Goal: Task Accomplishment & Management: Manage account settings

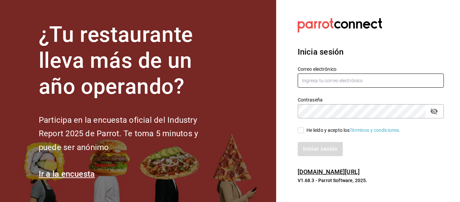
click at [319, 84] on input "text" at bounding box center [371, 80] width 146 height 14
type input "[EMAIL_ADDRESS][DOMAIN_NAME]"
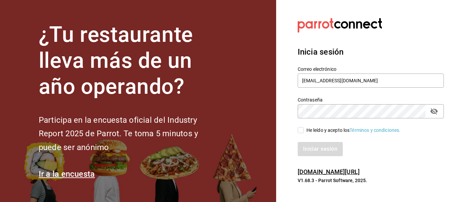
click at [304, 129] on span "He leído y acepto los Términos y condiciones." at bounding box center [352, 130] width 97 height 7
click at [304, 129] on input "He leído y acepto los Términos y condiciones." at bounding box center [301, 130] width 6 height 6
checkbox input "true"
click at [310, 149] on button "Iniciar sesión" at bounding box center [321, 149] width 46 height 14
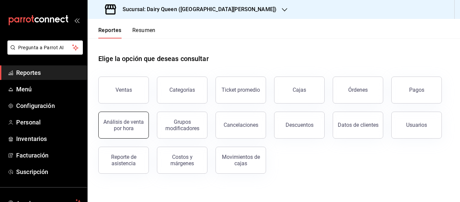
click at [134, 131] on button "Análisis de venta por hora" at bounding box center [123, 124] width 50 height 27
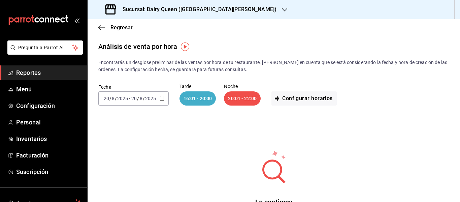
click at [211, 13] on h3 "Sucursal: Dairy Queen ([GEOGRAPHIC_DATA][PERSON_NAME])" at bounding box center [196, 9] width 159 height 8
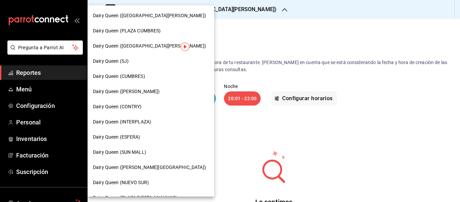
click at [161, 100] on div "Dairy Queen (CONTRY)" at bounding box center [151, 106] width 127 height 15
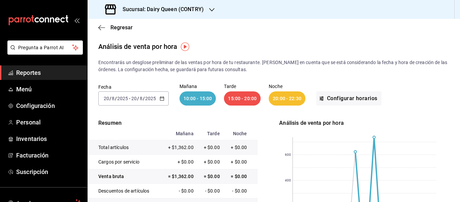
click at [252, 113] on div "Fecha 2025-08-20 20 / 8 / 2025 - 2025-08-20 20 / 8 / 2025 Mañana 10:00 - 15:00 …" at bounding box center [273, 94] width 351 height 43
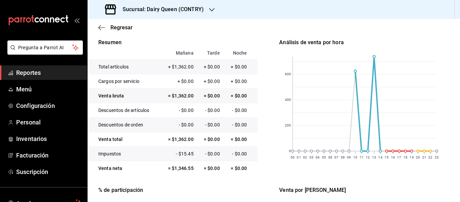
scroll to position [94, 0]
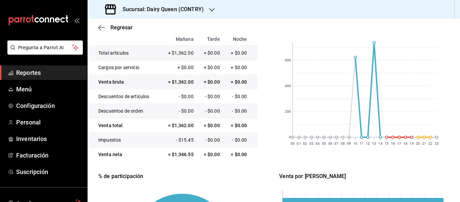
click at [272, 130] on div "Resumen Mañana Tarde Noche Total artículos + $1,362.00 + $0.00 + $0.00 Cargos p…" at bounding box center [273, 166] width 351 height 283
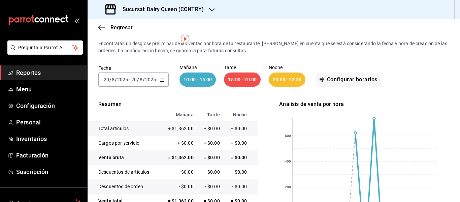
scroll to position [0, 0]
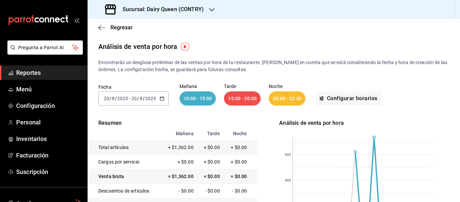
click at [145, 100] on input "2025" at bounding box center [150, 98] width 11 height 5
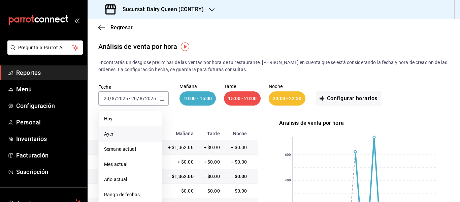
click at [129, 133] on span "Ayer" at bounding box center [130, 133] width 52 height 7
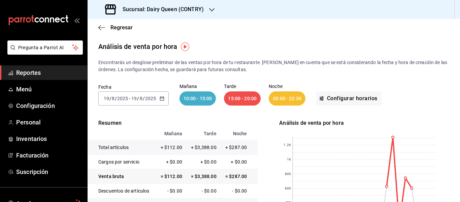
click at [255, 123] on p "Resumen" at bounding box center [173, 123] width 170 height 8
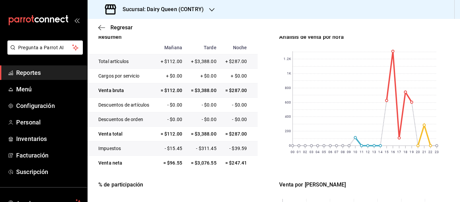
scroll to position [94, 0]
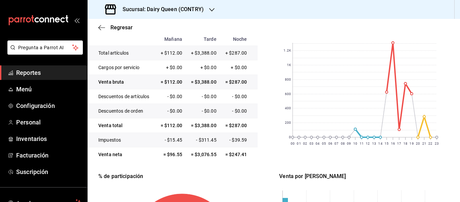
click at [212, 12] on div at bounding box center [211, 9] width 5 height 7
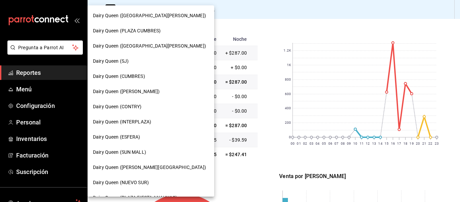
click at [154, 166] on div "Dairy Queen (VALLE ALTO)" at bounding box center [151, 167] width 116 height 7
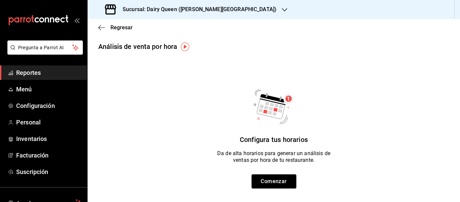
click at [208, 13] on h3 "Sucursal: Dairy Queen (VALLE ALTO)" at bounding box center [196, 9] width 159 height 8
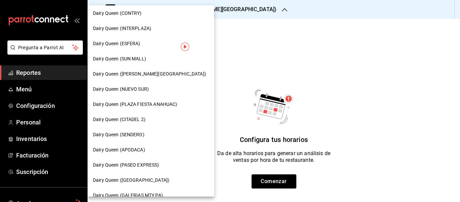
scroll to position [96, 0]
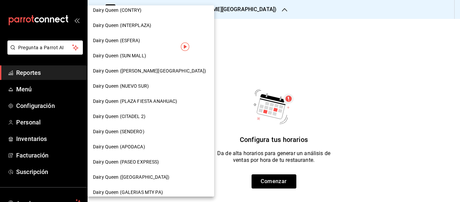
click at [167, 130] on div "Dairy Queen (SENDERO)" at bounding box center [151, 131] width 116 height 7
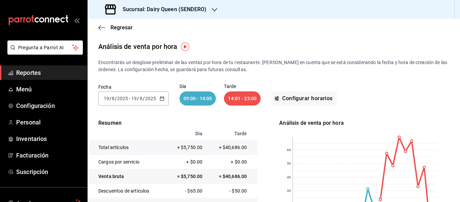
click at [158, 96] on div "2025-08-19 19 / 8 / 2025 - 2025-08-19 19 / 8 / 2025" at bounding box center [133, 98] width 70 height 14
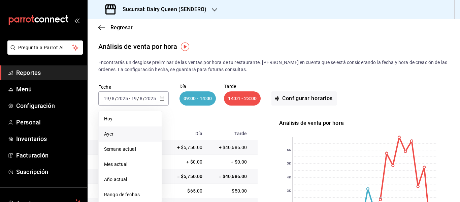
click at [142, 131] on span "Ayer" at bounding box center [130, 133] width 52 height 7
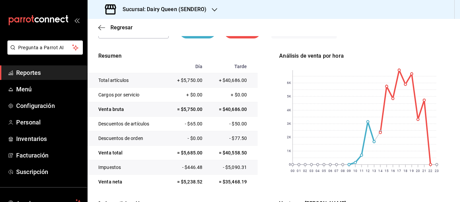
scroll to position [67, 0]
click at [266, 105] on div "Resumen Día Tarde Total artículos + $5,750.00 + $40,686.00 Cargos por servicio …" at bounding box center [273, 192] width 351 height 283
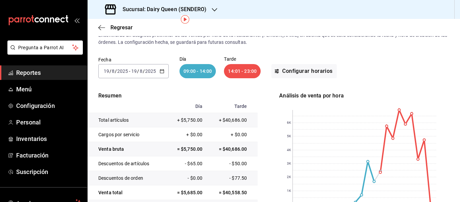
scroll to position [27, 0]
click at [41, 74] on span "Reportes" at bounding box center [49, 72] width 66 height 9
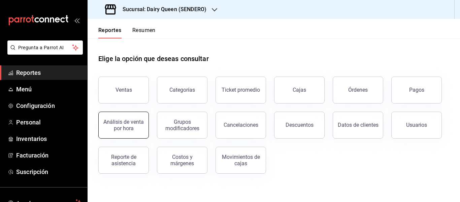
click at [137, 133] on button "Análisis de venta por hora" at bounding box center [123, 124] width 50 height 27
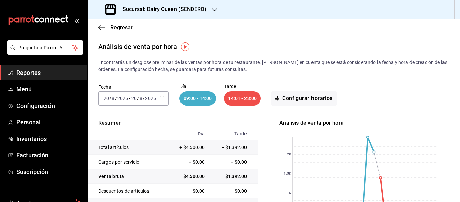
click at [212, 14] on div "Sucursal: Dairy Queen (SENDERO)" at bounding box center [156, 9] width 127 height 19
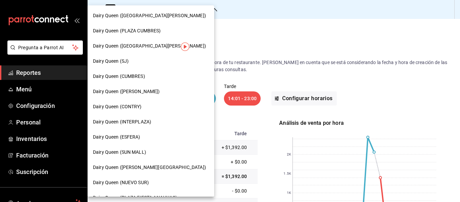
click at [168, 152] on div "Dairy Queen (SUN MALL)" at bounding box center [151, 151] width 116 height 7
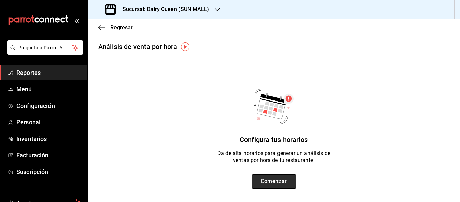
click at [269, 179] on button "Comenzar" at bounding box center [273, 181] width 45 height 14
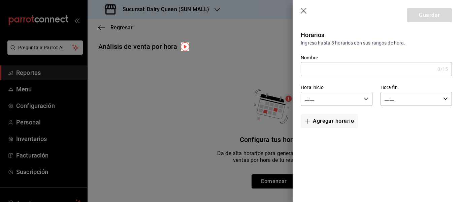
click at [348, 67] on input "Nombre" at bounding box center [368, 68] width 134 height 13
type input "Apertura"
click at [334, 101] on input "__:__" at bounding box center [331, 98] width 60 height 13
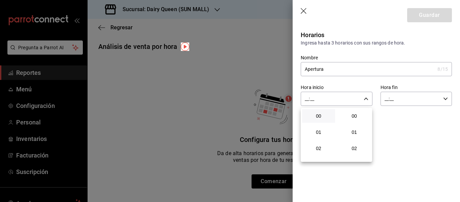
click at [323, 121] on button "00" at bounding box center [318, 115] width 33 height 13
click at [357, 116] on span "00" at bounding box center [354, 115] width 25 height 5
type input "00:00"
click at [387, 100] on div at bounding box center [230, 101] width 460 height 202
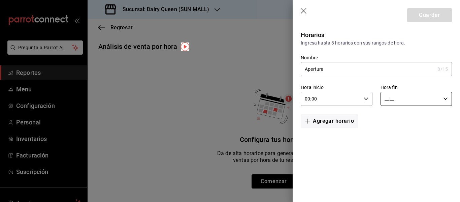
click at [387, 100] on input "__:__" at bounding box center [410, 98] width 60 height 13
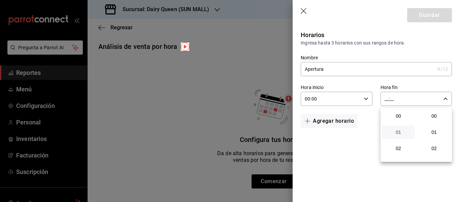
click at [399, 134] on span "01" at bounding box center [398, 131] width 25 height 5
click at [432, 118] on span "00" at bounding box center [433, 115] width 25 height 5
type input "01:00"
click at [323, 100] on div at bounding box center [230, 101] width 460 height 202
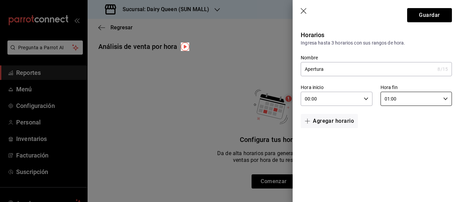
click at [323, 100] on input "00:00" at bounding box center [331, 98] width 60 height 13
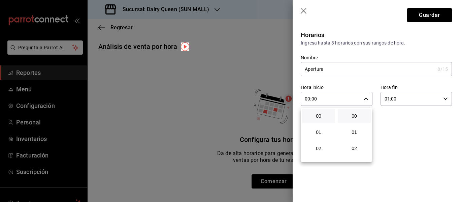
click at [368, 100] on div at bounding box center [230, 101] width 460 height 202
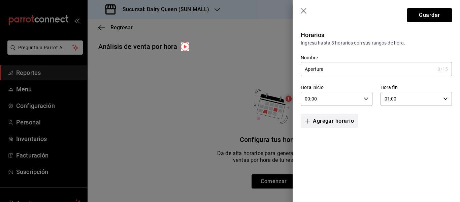
click at [338, 120] on button "Agregar horario" at bounding box center [329, 121] width 57 height 14
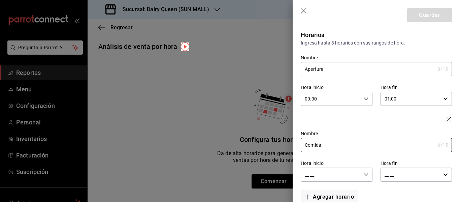
type input "Comida"
click at [359, 126] on div "Nombre Comida 6 /15 Nombre" at bounding box center [372, 137] width 159 height 30
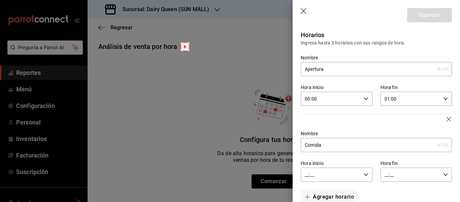
scroll to position [15, 0]
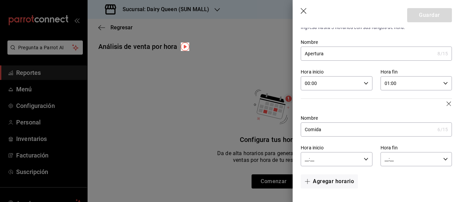
click at [354, 157] on input "__:__" at bounding box center [331, 158] width 60 height 13
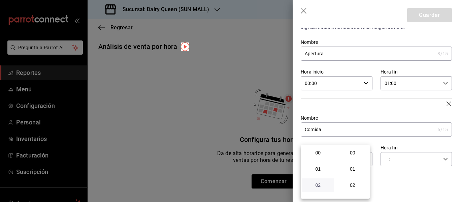
click at [319, 186] on span "02" at bounding box center [318, 184] width 24 height 5
type input "02:__"
click at [321, 170] on span "01" at bounding box center [318, 168] width 24 height 5
click at [356, 167] on span "01" at bounding box center [353, 168] width 24 height 5
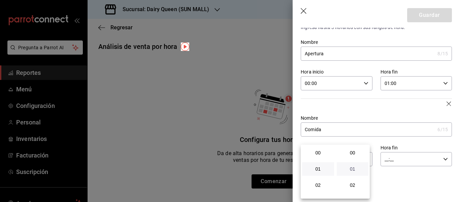
type input "01:01"
click at [382, 173] on div at bounding box center [230, 101] width 460 height 202
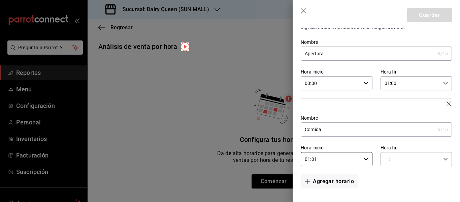
click at [398, 161] on input "__:__" at bounding box center [410, 158] width 60 height 13
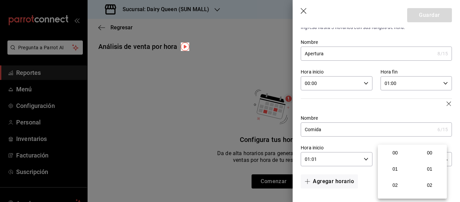
click at [398, 161] on div "01" at bounding box center [395, 169] width 35 height 16
click at [395, 166] on span "01" at bounding box center [395, 168] width 24 height 5
type input "01:__"
click at [393, 186] on span "21" at bounding box center [395, 184] width 24 height 5
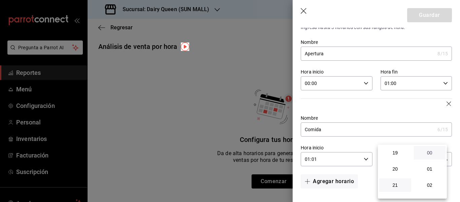
click at [433, 154] on span "00" at bounding box center [430, 152] width 24 height 5
type input "21:00"
click at [364, 172] on div at bounding box center [230, 101] width 460 height 202
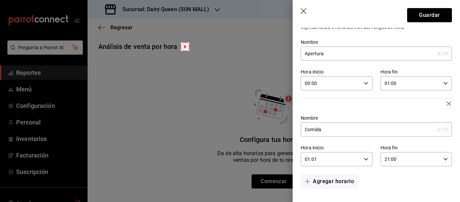
click at [352, 159] on input "01:01" at bounding box center [331, 158] width 60 height 13
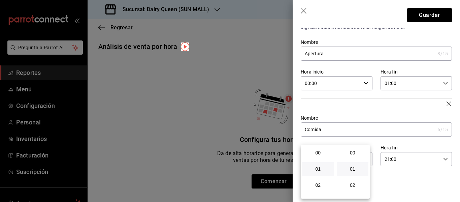
scroll to position [16, 0]
click at [319, 167] on span "02" at bounding box center [318, 168] width 24 height 5
type input "02:01"
click at [319, 167] on button "13" at bounding box center [318, 171] width 32 height 13
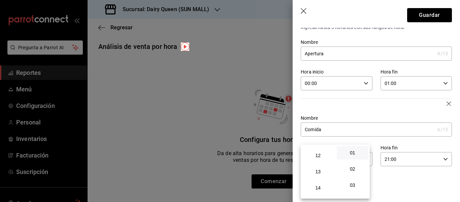
type input "13:01"
click at [357, 153] on span "01" at bounding box center [353, 152] width 24 height 5
click at [380, 186] on div at bounding box center [230, 101] width 460 height 202
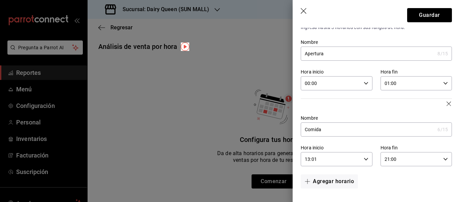
click at [407, 89] on input "01:00" at bounding box center [410, 82] width 60 height 13
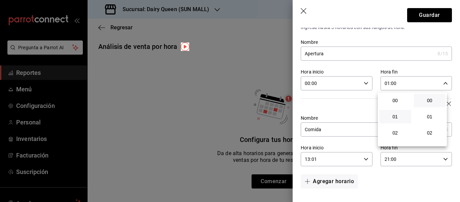
scroll to position [16, 0]
click at [400, 120] on button "02" at bounding box center [395, 116] width 32 height 13
type input "02:00"
click at [394, 116] on span "13" at bounding box center [395, 118] width 24 height 5
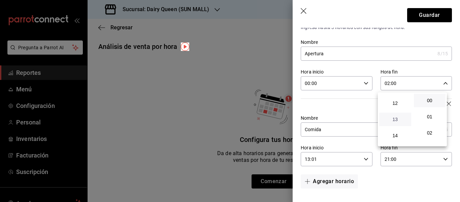
type input "13:00"
click at [428, 98] on span "00" at bounding box center [430, 100] width 24 height 5
click at [362, 102] on div at bounding box center [230, 101] width 460 height 202
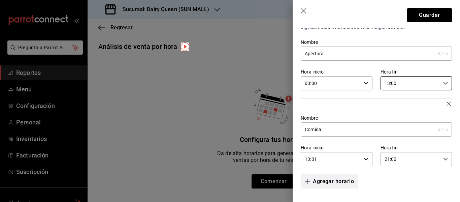
click at [347, 180] on button "Agregar horario" at bounding box center [329, 181] width 57 height 14
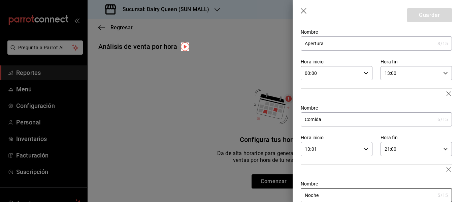
type input "Noche"
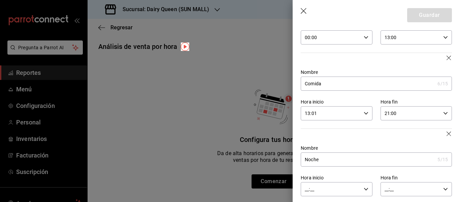
scroll to position [69, 0]
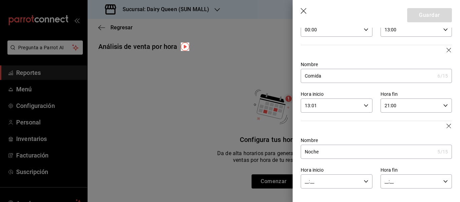
click at [345, 183] on input "__:__" at bounding box center [331, 180] width 60 height 13
click at [317, 181] on button "02" at bounding box center [318, 184] width 32 height 13
type input "02:__"
click at [323, 168] on span "20" at bounding box center [318, 165] width 24 height 5
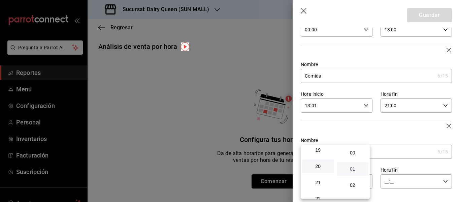
click at [352, 168] on span "01" at bounding box center [353, 168] width 24 height 5
type input "20:01"
click at [382, 166] on div at bounding box center [230, 101] width 460 height 202
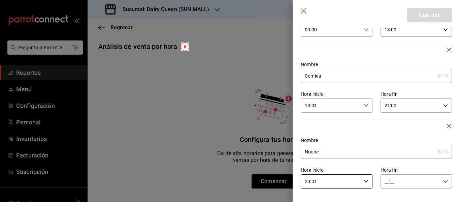
click at [389, 107] on input "21:00" at bounding box center [410, 105] width 60 height 13
click at [396, 127] on span "21" at bounding box center [395, 127] width 24 height 5
click at [396, 127] on span "20" at bounding box center [395, 125] width 24 height 5
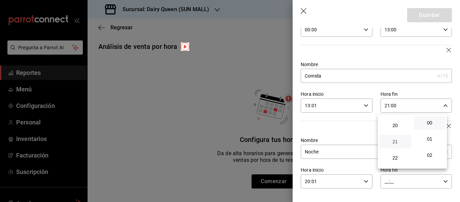
type input "20:00"
click at [366, 127] on div at bounding box center [230, 101] width 460 height 202
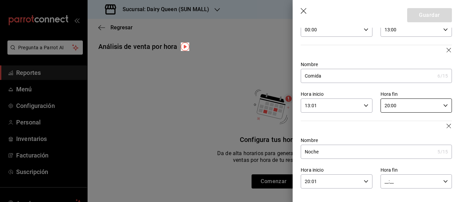
click at [390, 178] on input "__:__" at bounding box center [410, 180] width 60 height 13
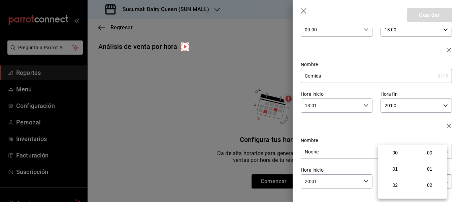
click at [396, 175] on div "01" at bounding box center [395, 169] width 35 height 16
click at [395, 172] on button "01" at bounding box center [395, 168] width 32 height 13
type input "01:__"
click at [395, 190] on span "23" at bounding box center [395, 189] width 24 height 5
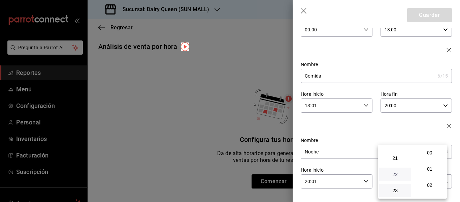
click at [396, 175] on span "22" at bounding box center [395, 173] width 24 height 5
click at [396, 188] on span "23" at bounding box center [395, 189] width 24 height 5
click at [431, 156] on button "00" at bounding box center [430, 152] width 32 height 13
type input "23:00"
click at [418, 132] on div at bounding box center [230, 101] width 460 height 202
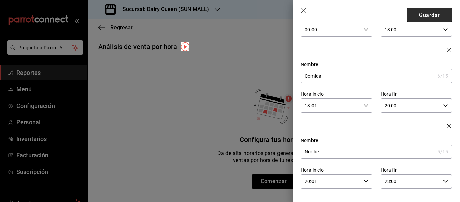
click at [425, 12] on button "Guardar" at bounding box center [429, 15] width 45 height 14
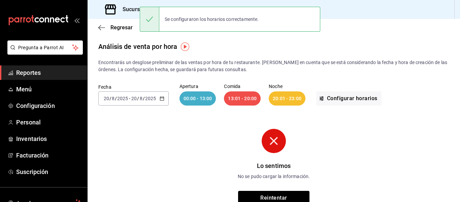
click at [269, 116] on div "Lo sentimos No se pudo cargar la información. Reintentar" at bounding box center [274, 166] width 202 height 101
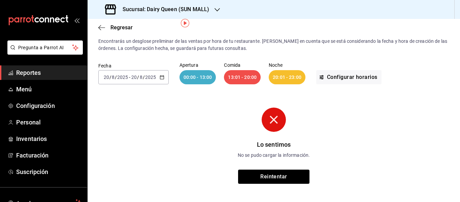
scroll to position [10, 0]
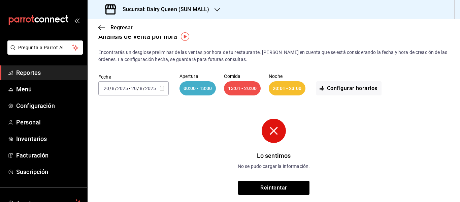
click at [157, 92] on div "2025-08-20 20 / 8 / 2025 - 2025-08-20 20 / 8 / 2025" at bounding box center [133, 88] width 70 height 14
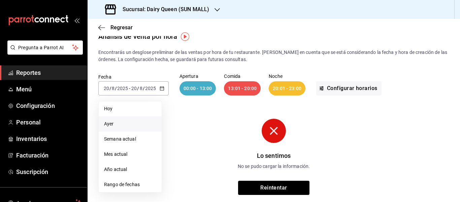
click at [133, 121] on span "Ayer" at bounding box center [130, 123] width 52 height 7
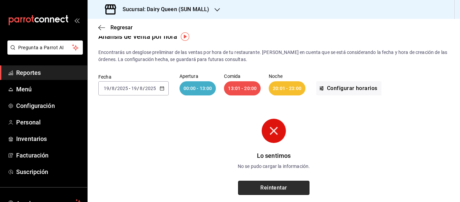
click at [272, 185] on button "Reintentar" at bounding box center [273, 187] width 71 height 14
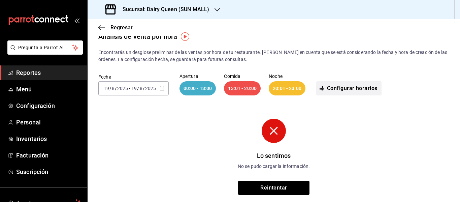
click at [335, 89] on button "Configurar horarios" at bounding box center [348, 88] width 65 height 14
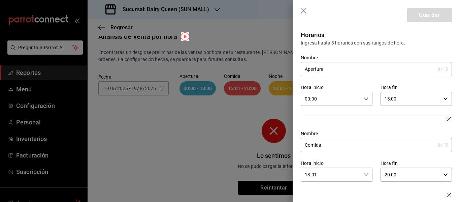
scroll to position [62, 0]
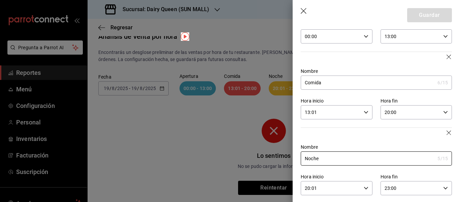
click at [346, 36] on input "00:00" at bounding box center [331, 36] width 60 height 13
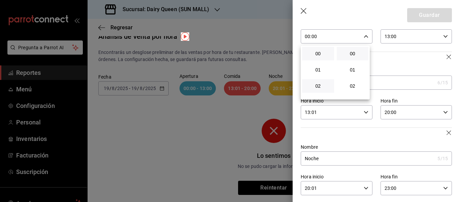
click at [317, 83] on button "02" at bounding box center [318, 85] width 32 height 13
type input "02:00"
click at [320, 91] on span "09" at bounding box center [318, 91] width 24 height 5
type input "09:00"
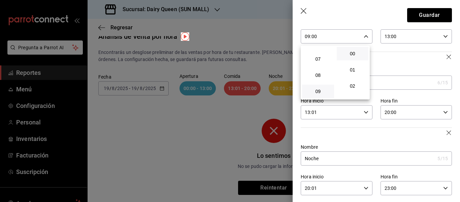
click at [381, 59] on div at bounding box center [230, 101] width 460 height 202
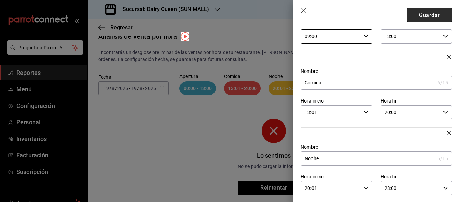
click at [429, 14] on button "Guardar" at bounding box center [429, 15] width 45 height 14
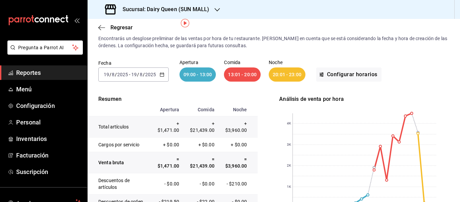
scroll to position [24, 0]
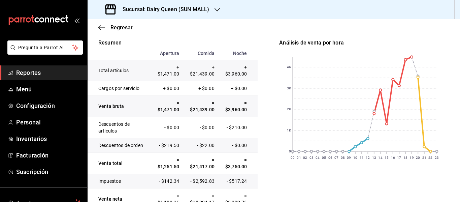
scroll to position [91, 0]
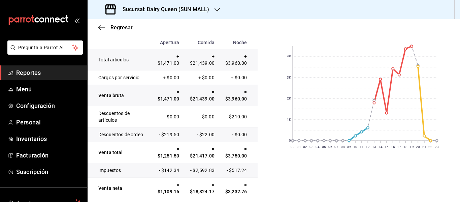
click at [370, 160] on div "Análisis de venta por hora 00 01 02 03 04 05 06 07 08 09 10 11 12 13 14 15 16 1…" at bounding box center [364, 113] width 170 height 170
